Goal: Transaction & Acquisition: Subscribe to service/newsletter

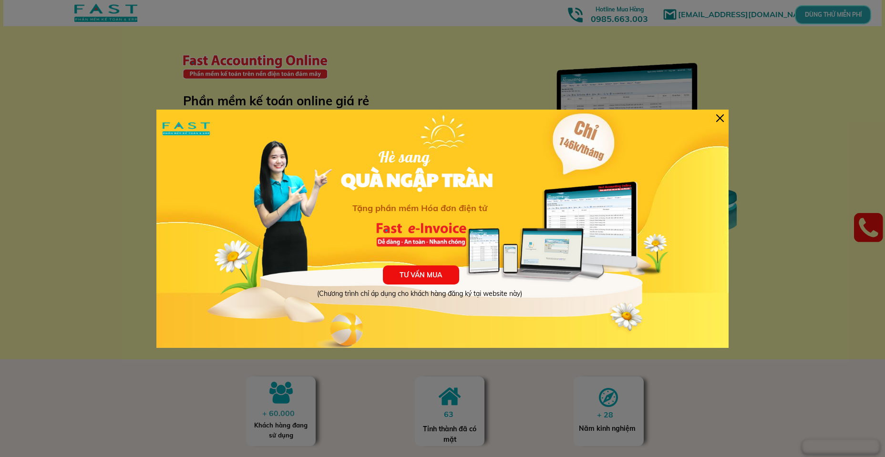
click at [722, 117] on div at bounding box center [720, 118] width 8 height 8
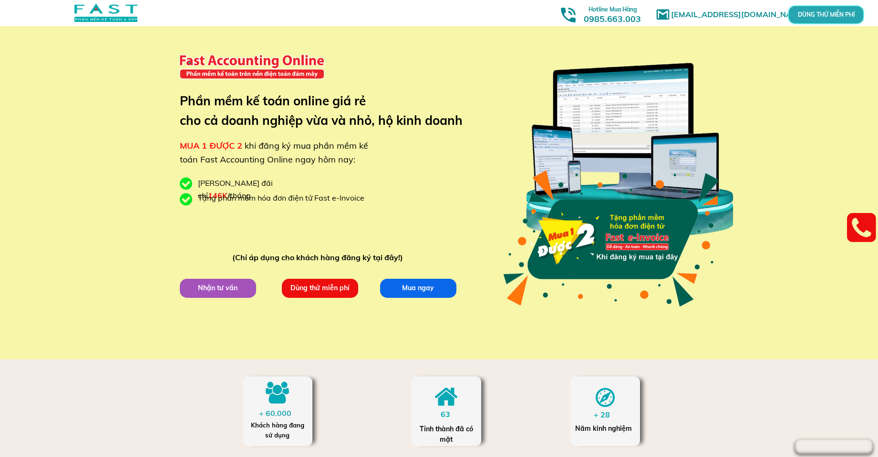
click at [321, 290] on p "Dùng thử miễn phí" at bounding box center [319, 288] width 78 height 20
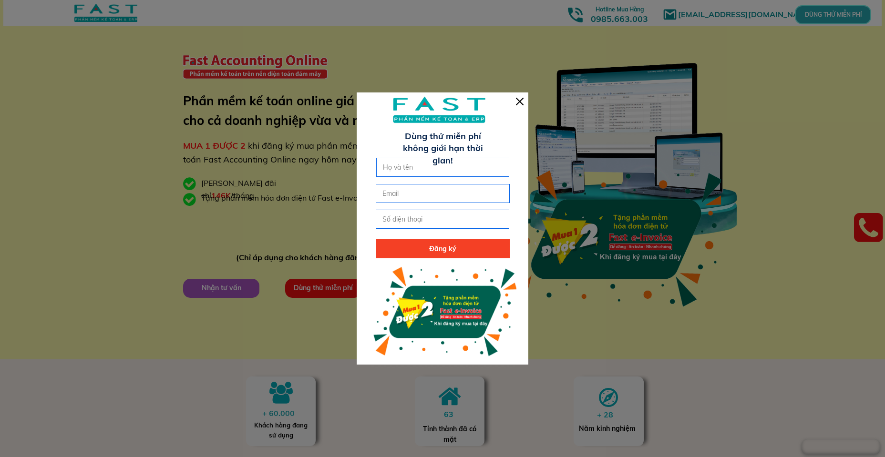
click at [516, 102] on div at bounding box center [520, 102] width 8 height 8
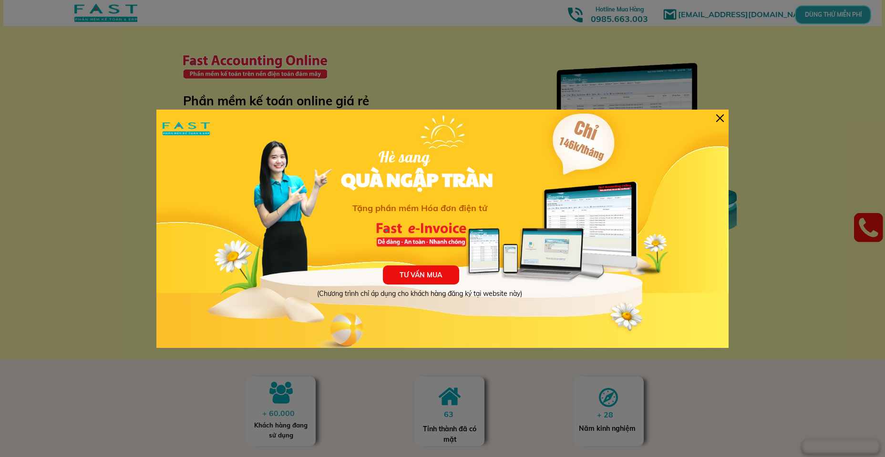
click at [722, 117] on div at bounding box center [720, 118] width 8 height 8
click at [724, 117] on div "TƯ VẤN MUA (Chương trình chỉ áp dụng cho khách hàng đăng ký tại website này) Hè…" at bounding box center [442, 229] width 572 height 238
click at [722, 118] on div at bounding box center [720, 118] width 8 height 8
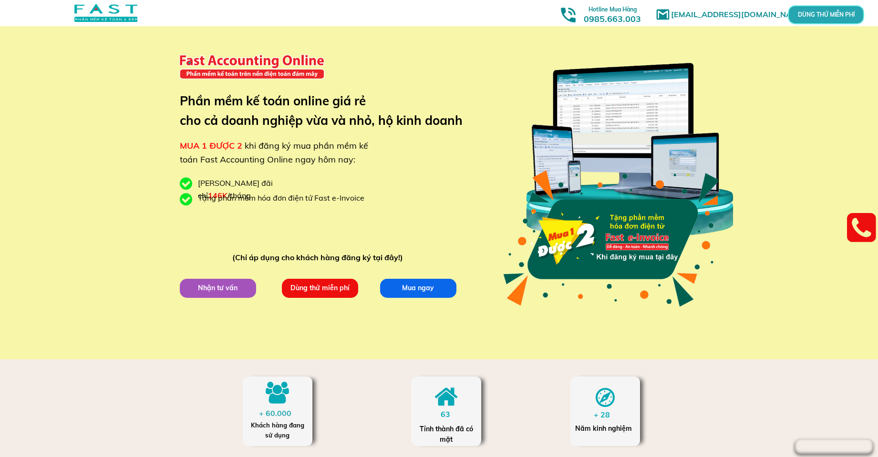
click at [637, 118] on div at bounding box center [629, 150] width 224 height 222
